Goal: Find specific page/section: Find specific page/section

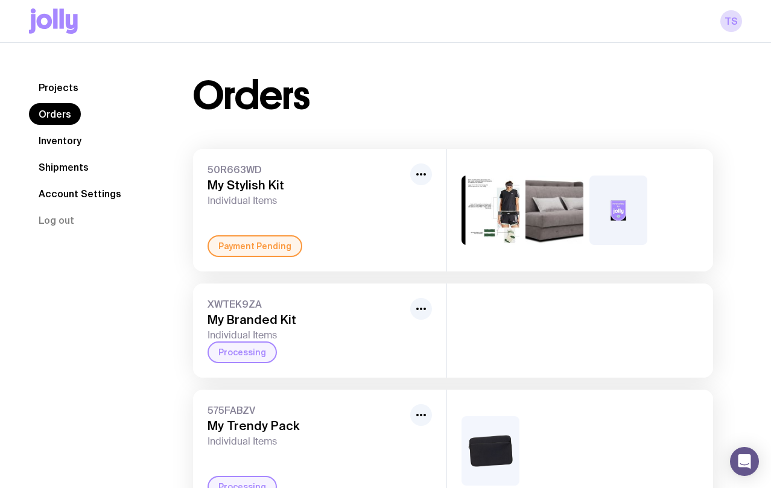
click at [584, 105] on div "Orders" at bounding box center [453, 96] width 520 height 39
click at [71, 22] on icon at bounding box center [53, 20] width 49 height 25
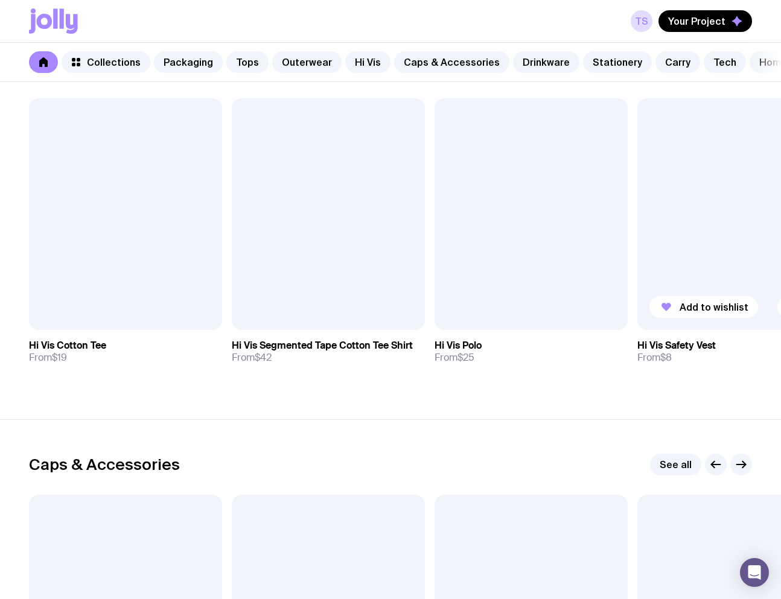
scroll to position [1388, 0]
